Goal: Task Accomplishment & Management: Use online tool/utility

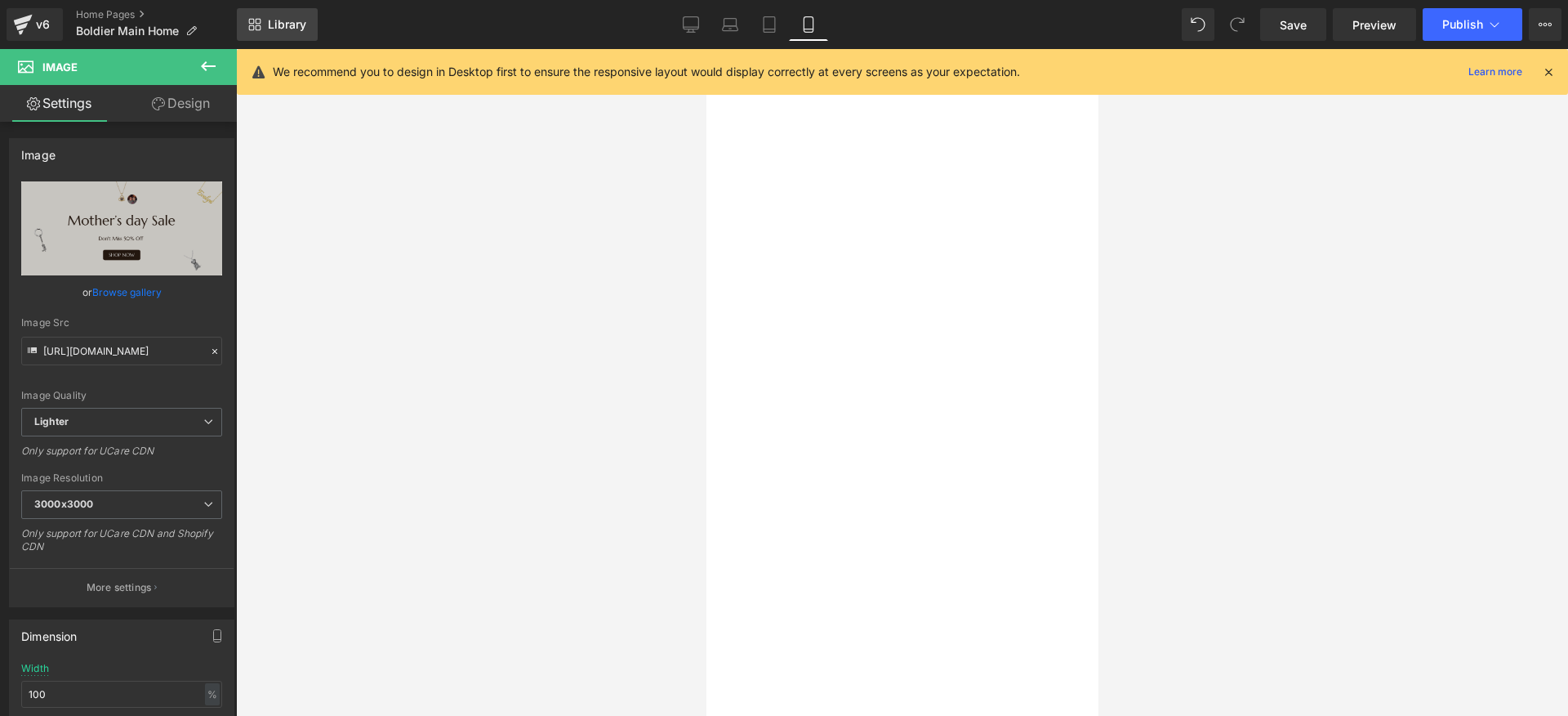
click at [261, 23] on icon at bounding box center [255, 24] width 13 height 13
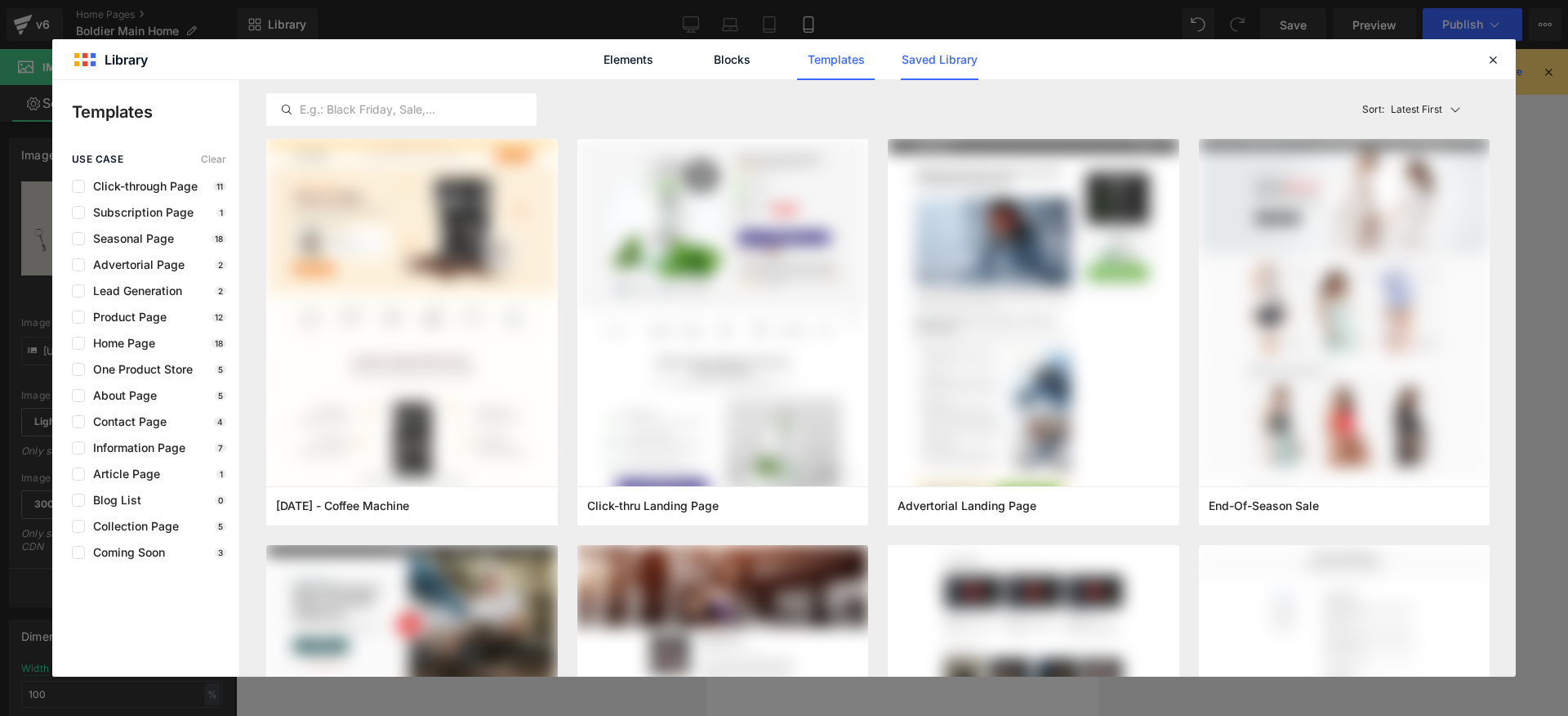
click at [958, 64] on link "Saved Library" at bounding box center [940, 59] width 78 height 40
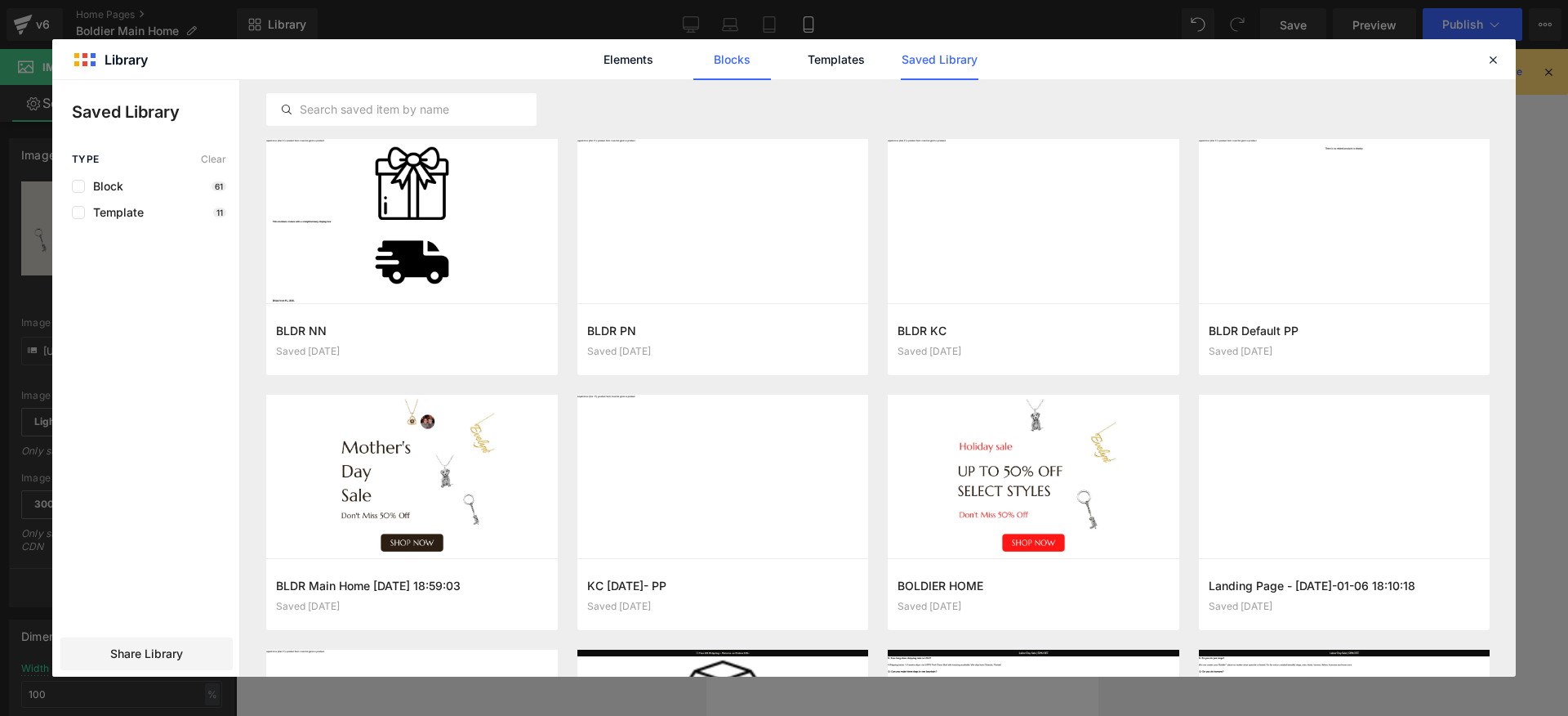
click at [901, 63] on link "Blocks" at bounding box center [940, 59] width 78 height 40
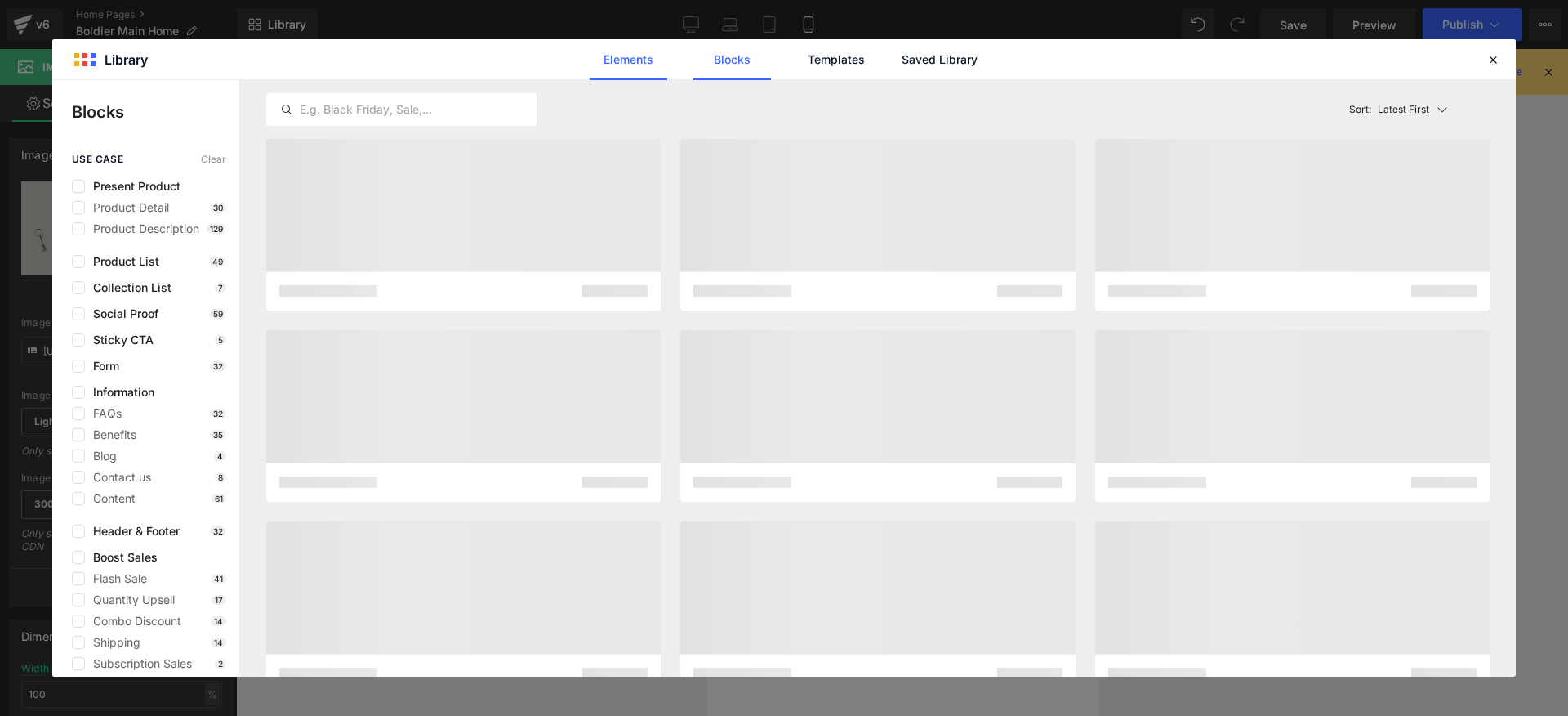
click at [798, 64] on link "Elements" at bounding box center [836, 59] width 78 height 40
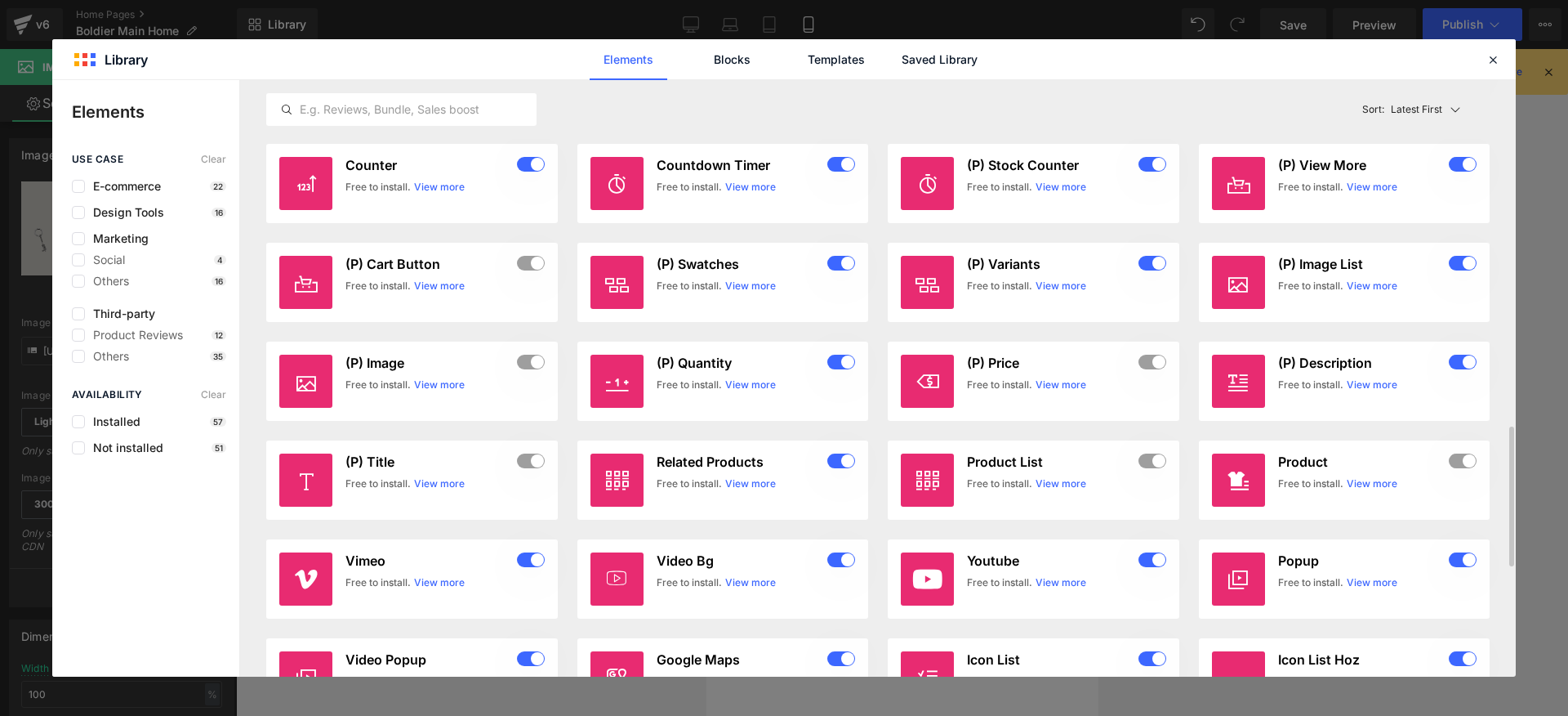
scroll to position [1945, 0]
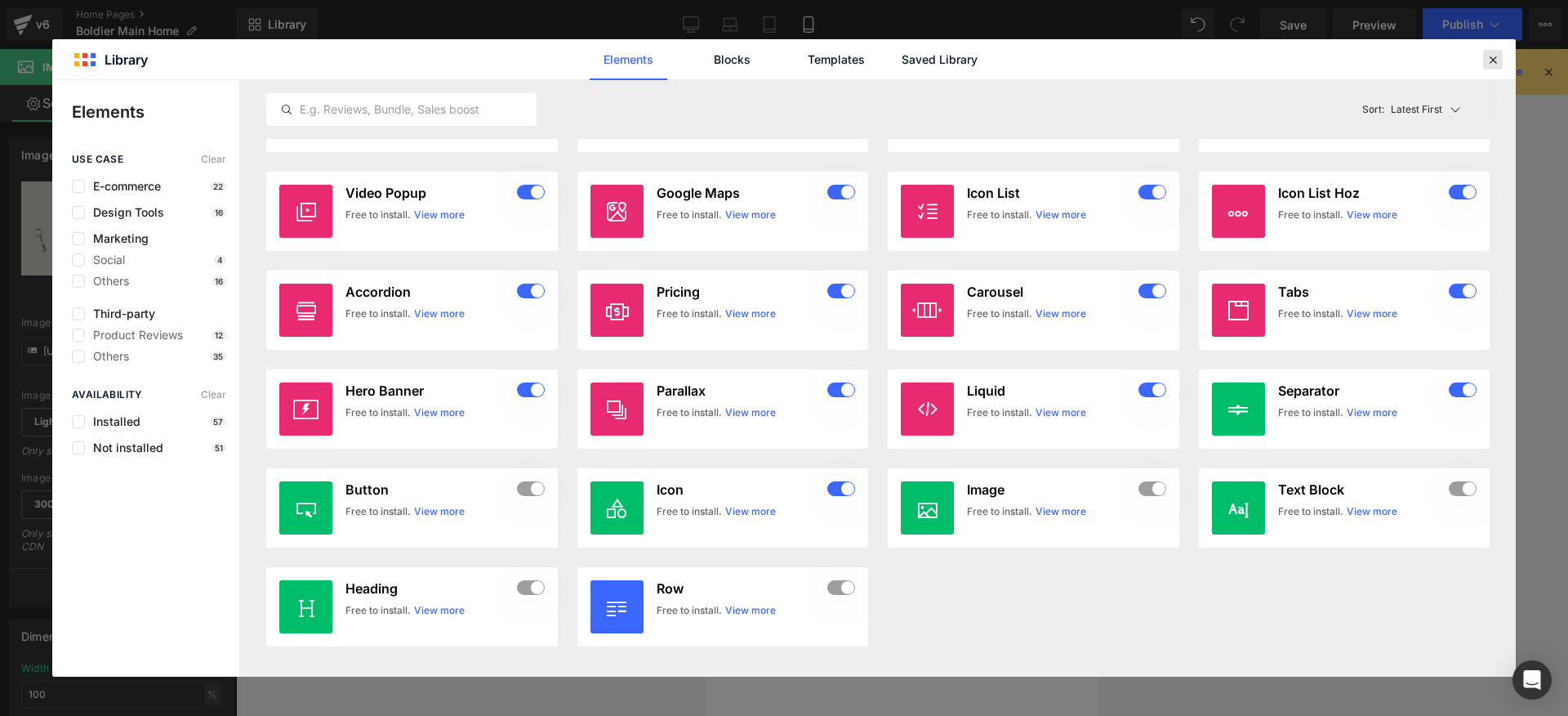
click at [1497, 57] on icon at bounding box center [1494, 60] width 15 height 15
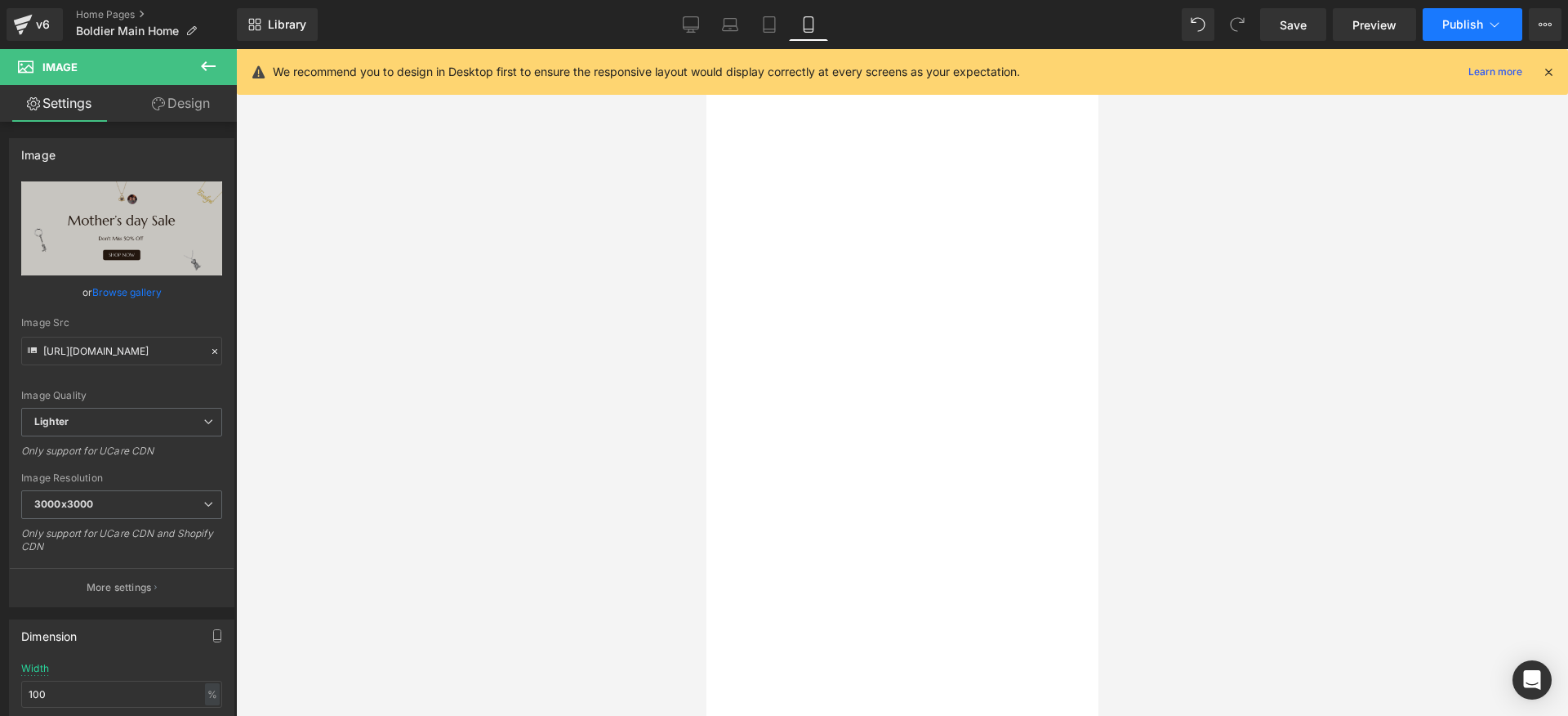
click at [1497, 25] on icon at bounding box center [1496, 24] width 9 height 5
click at [1544, 27] on icon at bounding box center [1545, 24] width 13 height 13
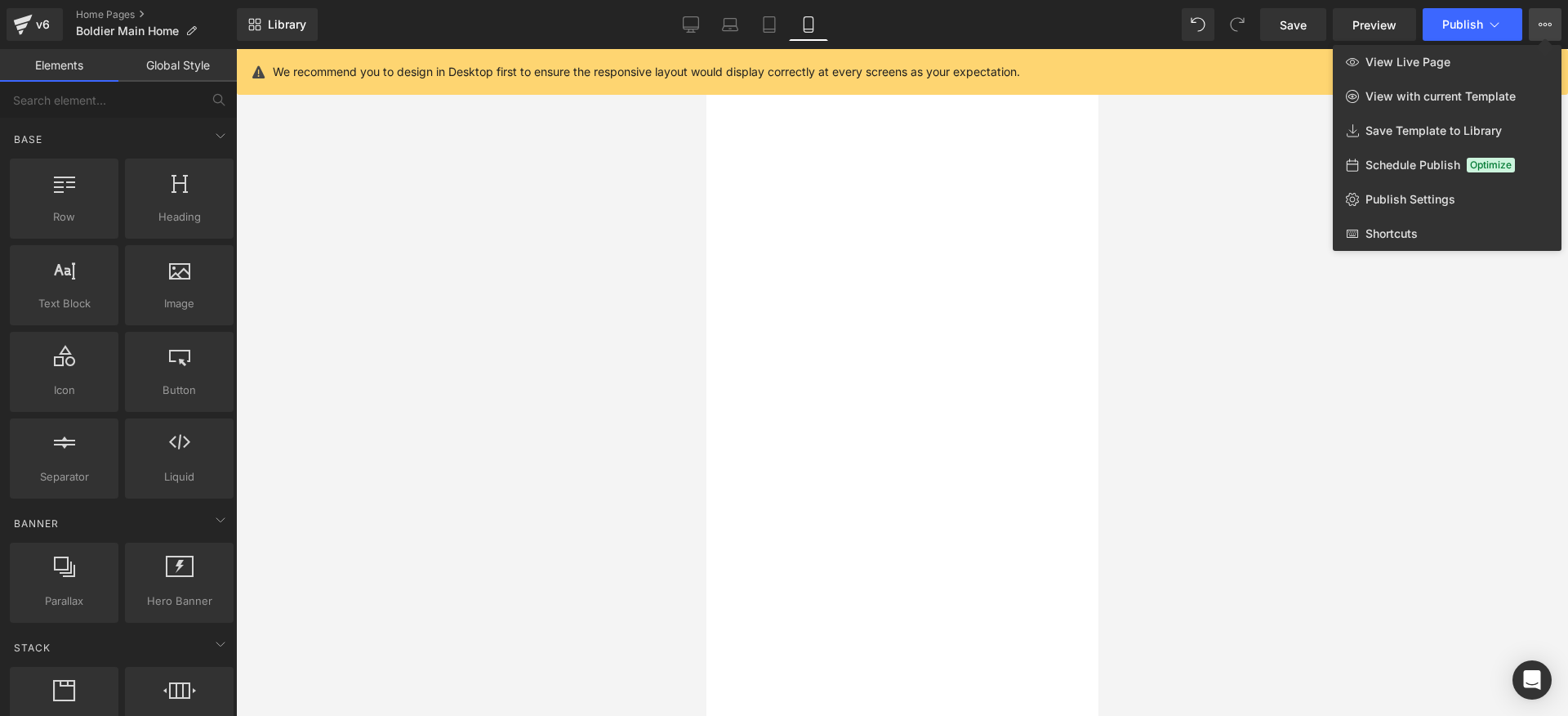
click at [1314, 361] on div at bounding box center [902, 382] width 1332 height 667
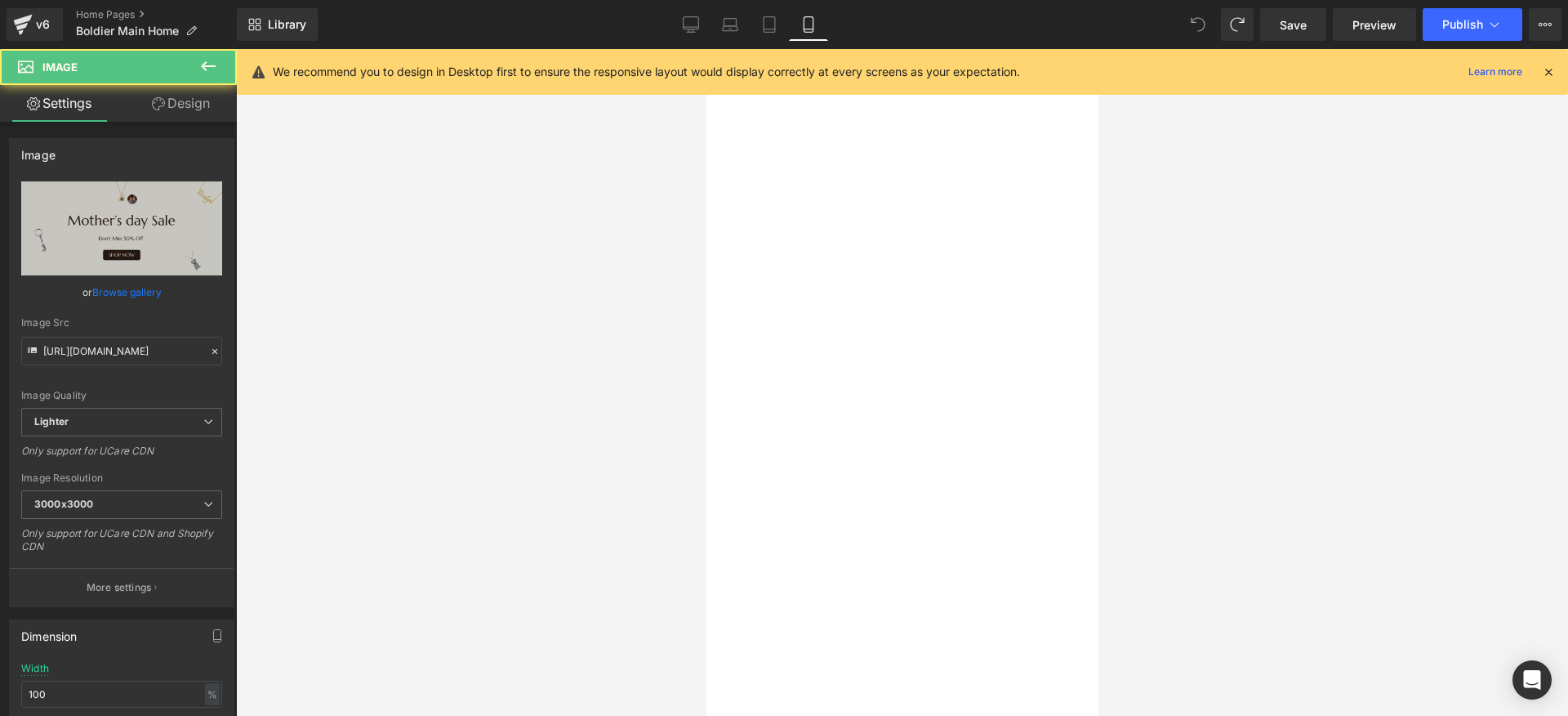
click at [705, 49] on img at bounding box center [705, 49] width 0 height 0
click at [1549, 24] on icon at bounding box center [1551, 24] width 4 height 3
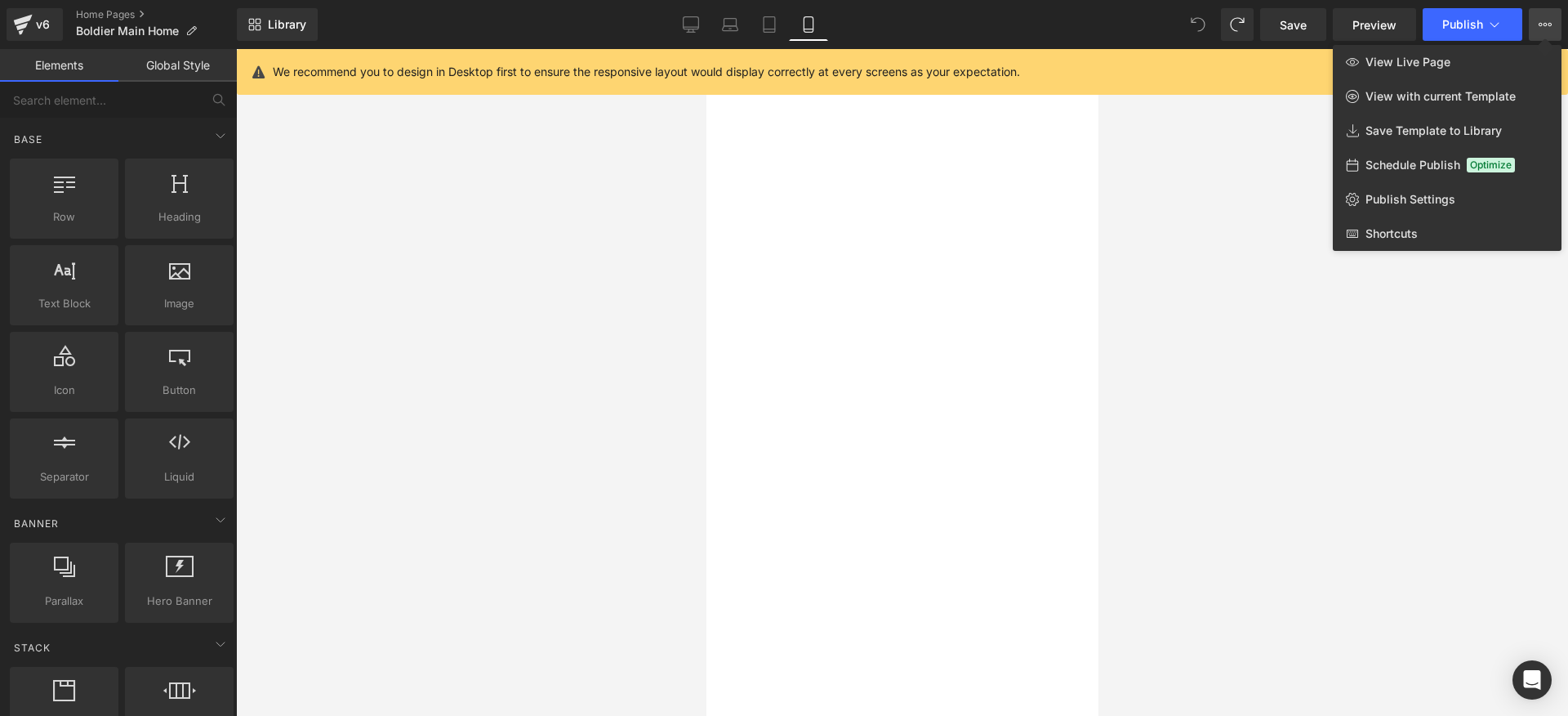
click at [1438, 385] on div at bounding box center [902, 382] width 1332 height 667
